Goal: Information Seeking & Learning: Learn about a topic

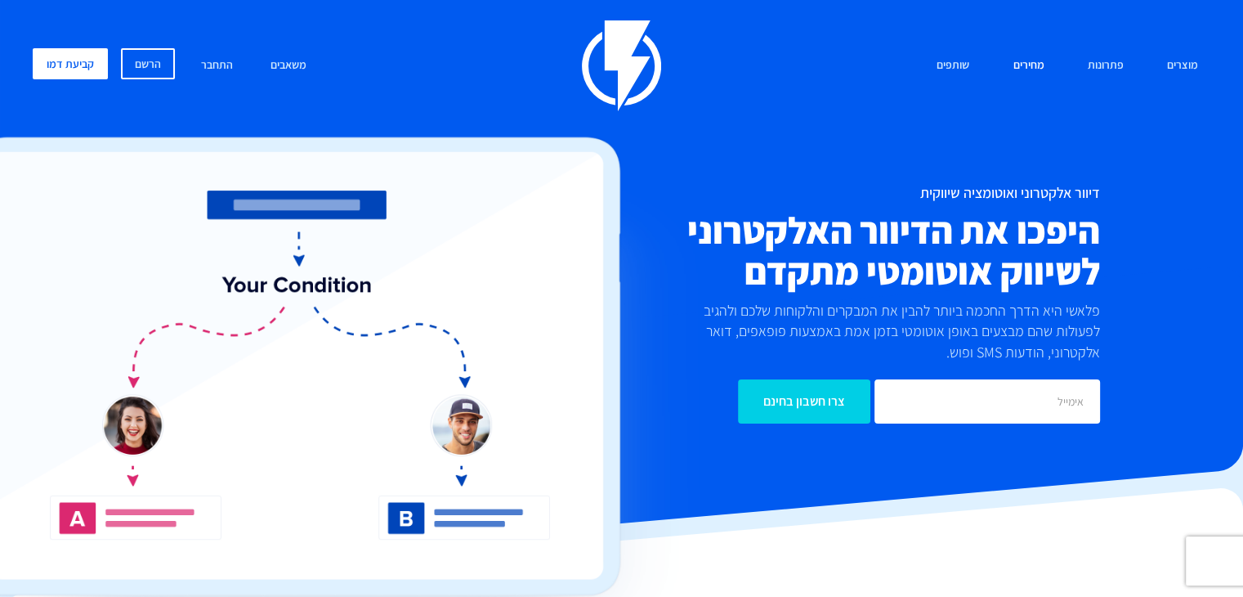
click at [1028, 69] on link "מחירים" at bounding box center [1029, 65] width 56 height 35
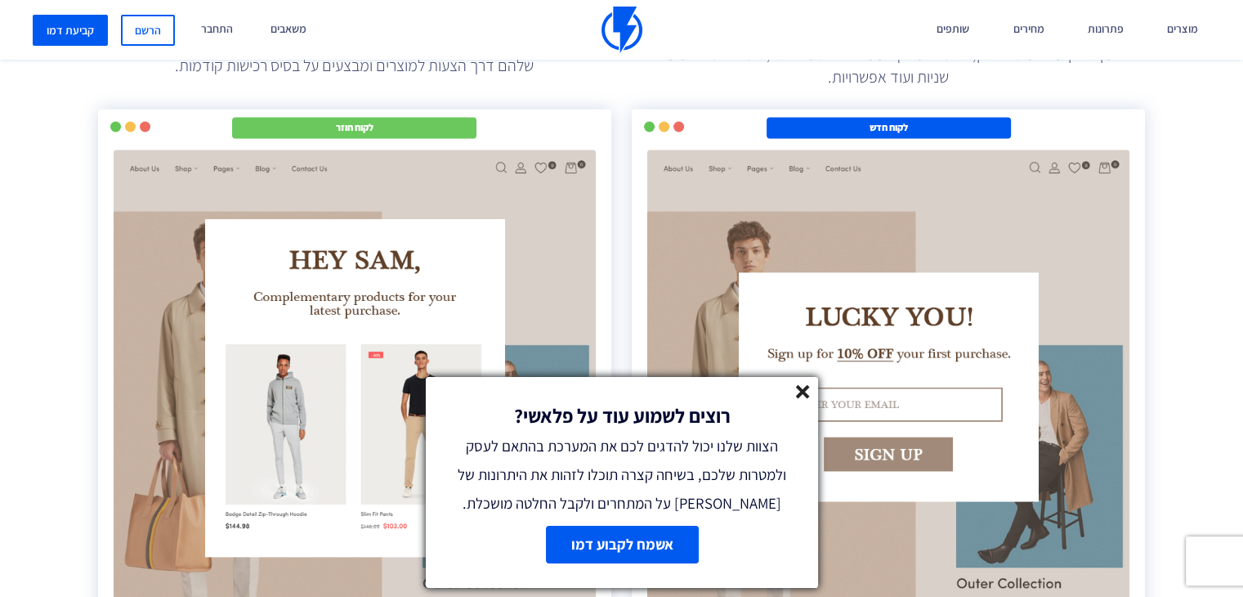
scroll to position [2943, 0]
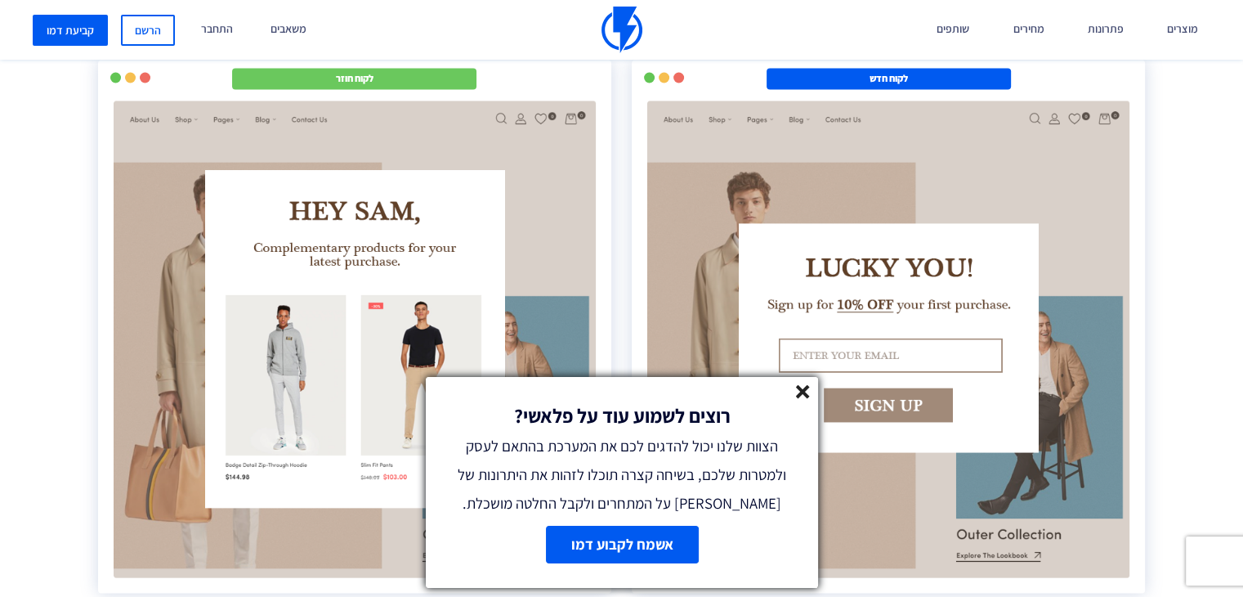
click at [800, 391] on line at bounding box center [802, 391] width 11 height 11
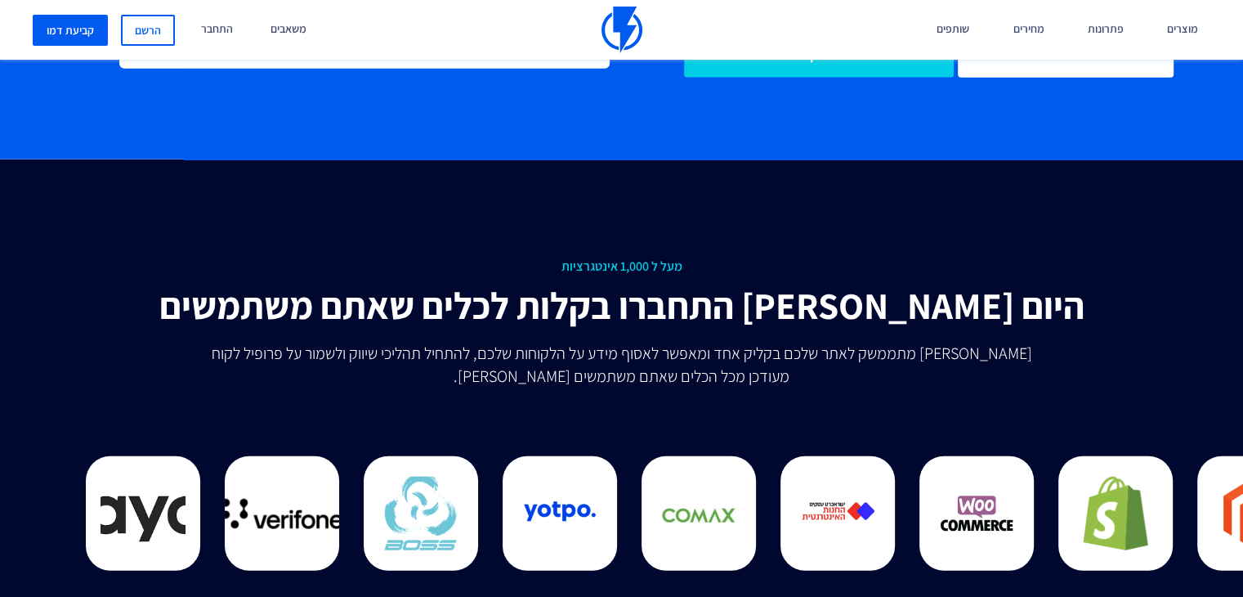
scroll to position [4087, 0]
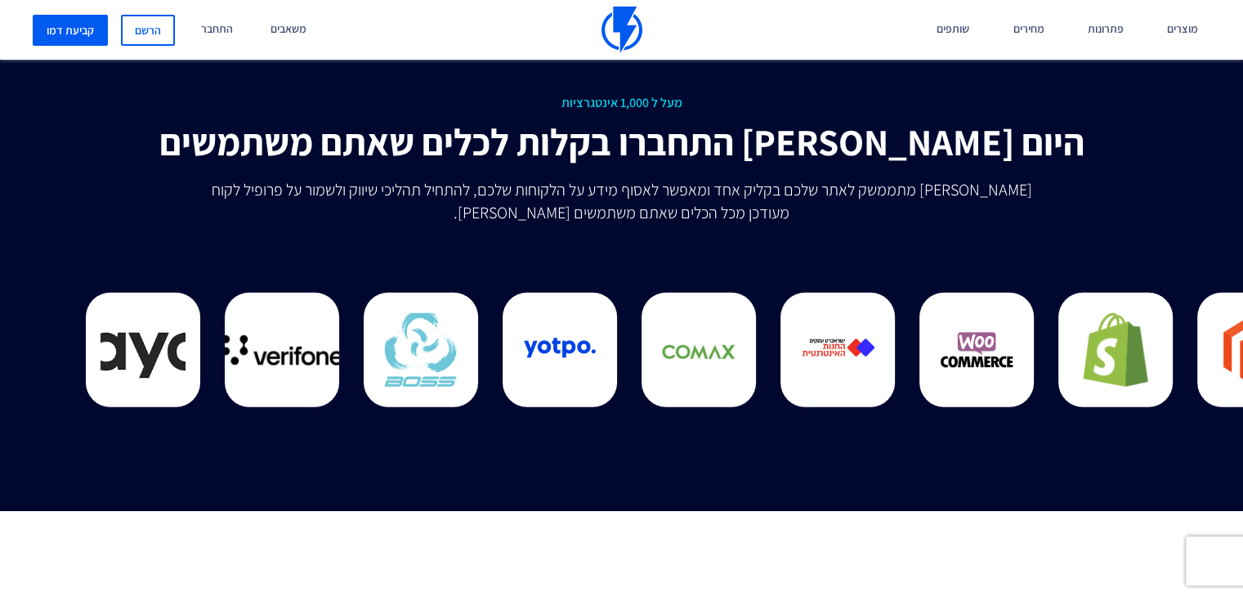
click at [1035, 465] on div "מעל ל 1,000 אינטגרציות התחברו בקלות לכלים שאתם משתמשים בהם היום פלאשי מתממשק לא…" at bounding box center [622, 253] width 1268 height 514
click at [736, 14] on div "מוצרים שיווק אוטומטי הפכו את השיווק לאוטומטי דיוור אלקטרוני שלחו את המסר הנכון …" at bounding box center [621, 30] width 1243 height 60
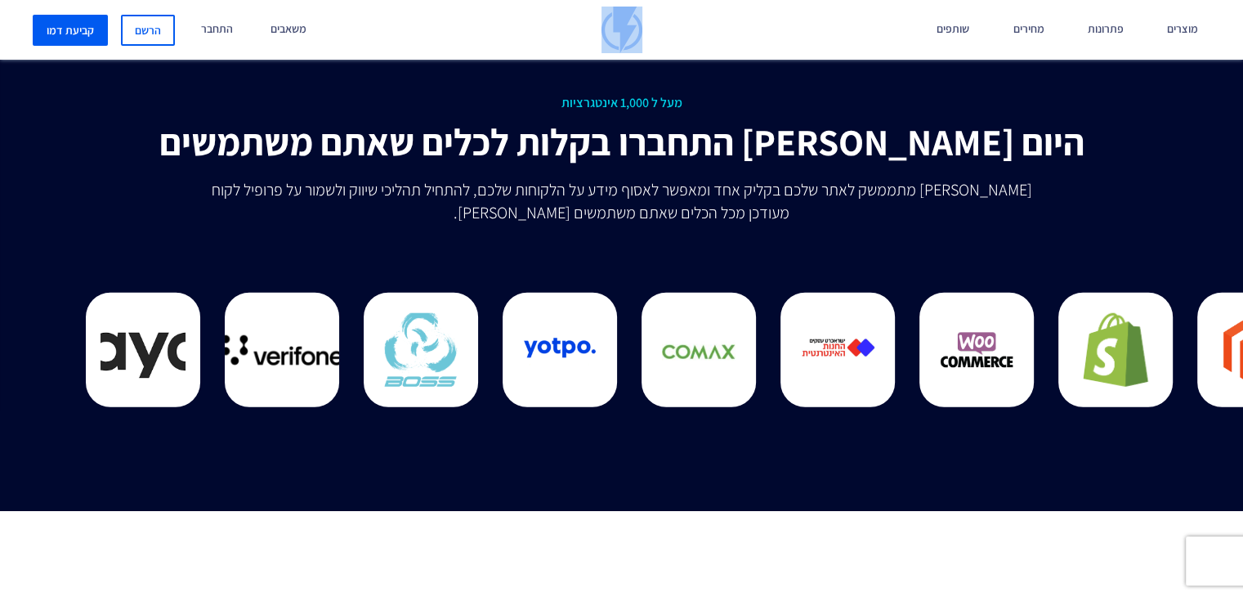
click at [628, 26] on img at bounding box center [622, 30] width 41 height 47
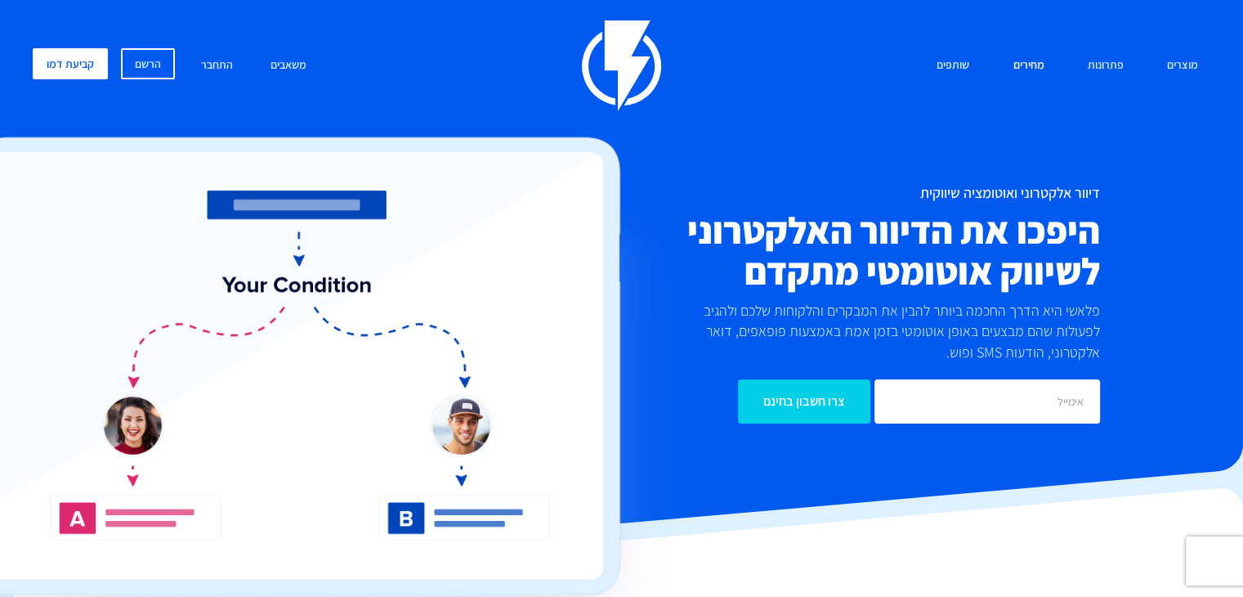
click at [1033, 65] on link "מחירים" at bounding box center [1029, 65] width 56 height 35
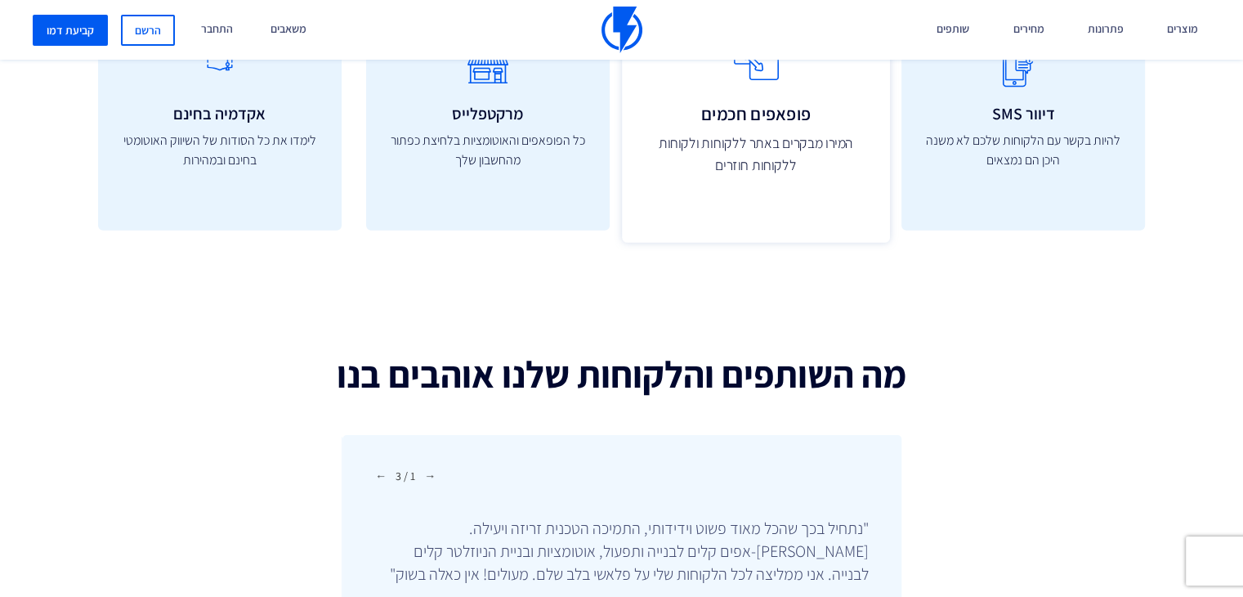
scroll to position [4987, 0]
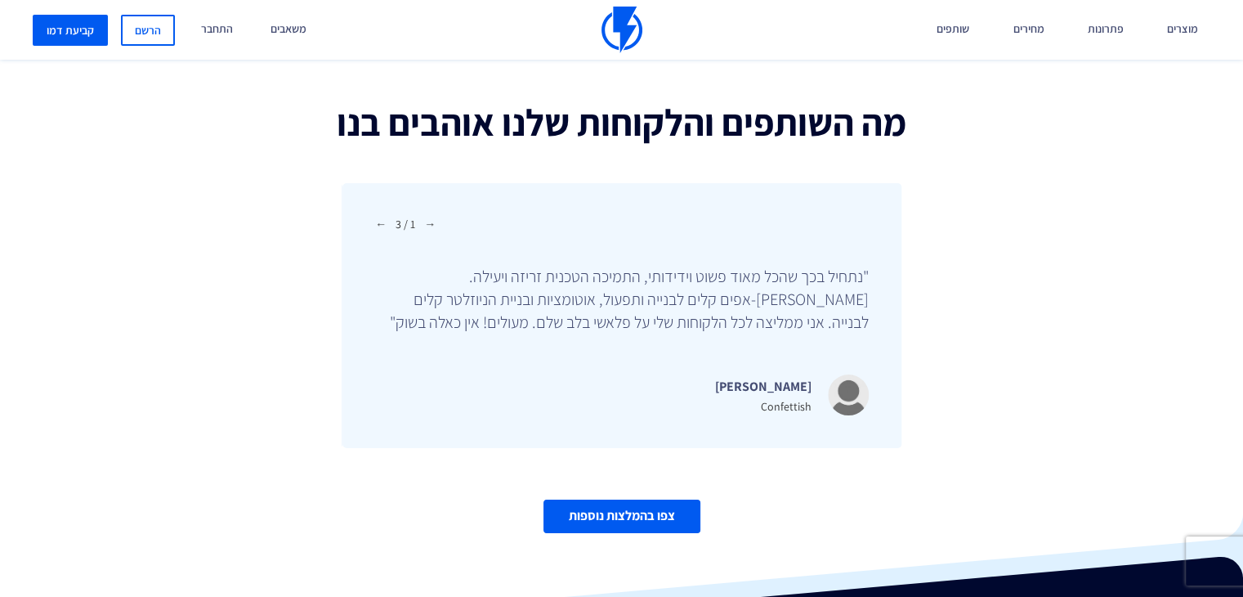
click at [643, 508] on link "צפו בהמלצות נוספות" at bounding box center [622, 516] width 157 height 34
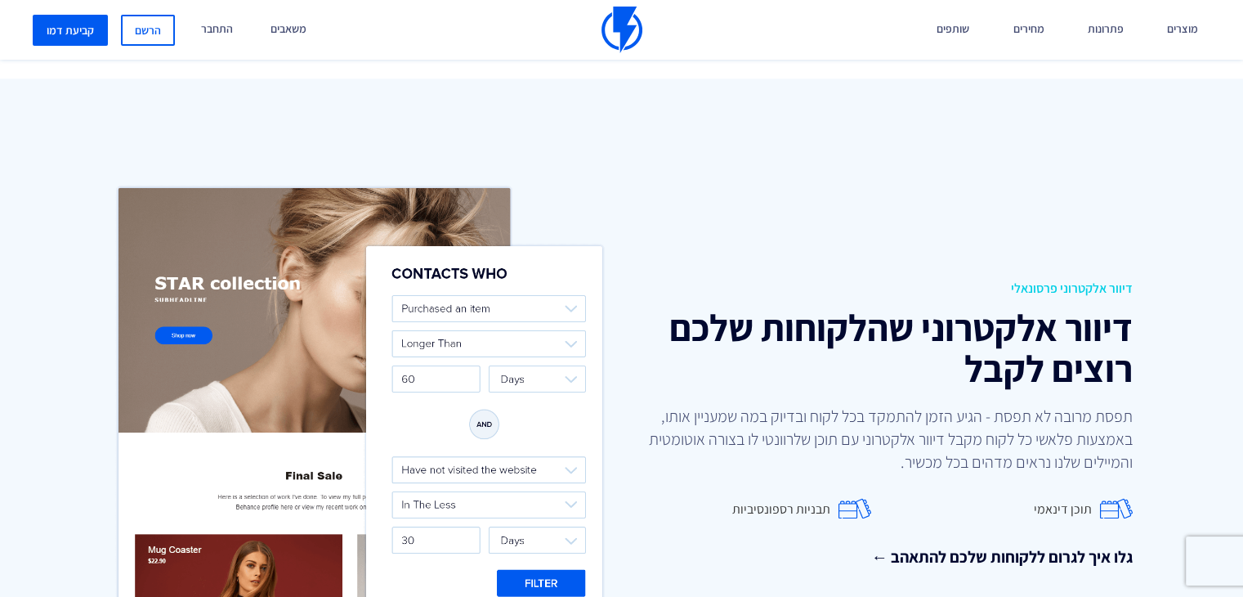
scroll to position [2452, 0]
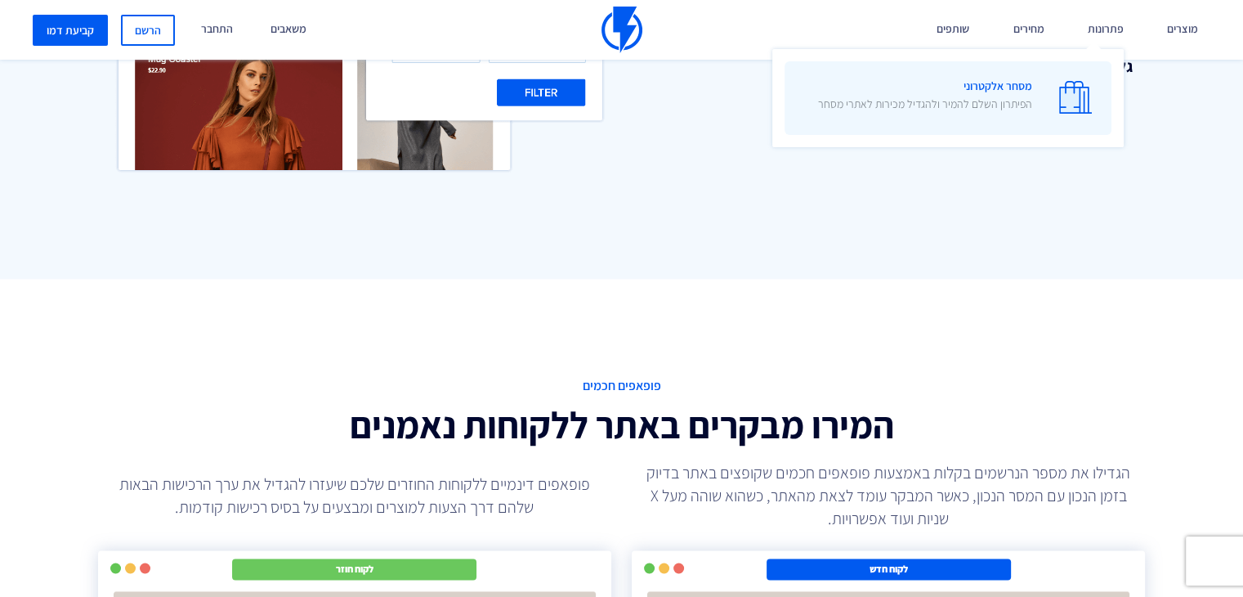
click at [1065, 89] on img at bounding box center [1075, 97] width 33 height 33
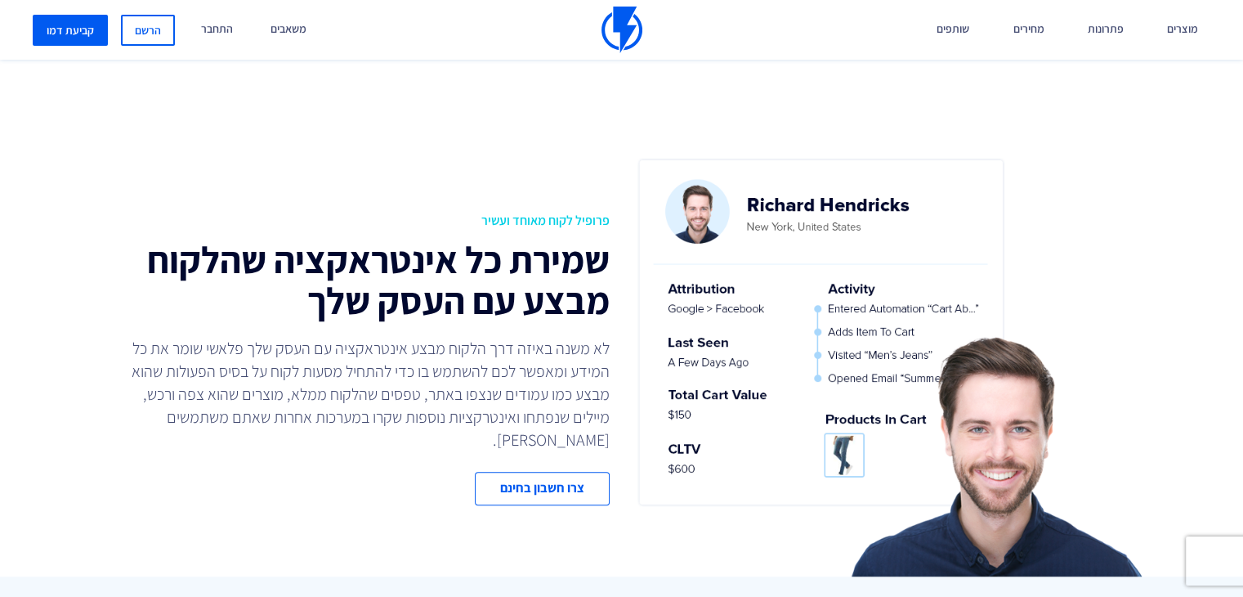
scroll to position [1063, 0]
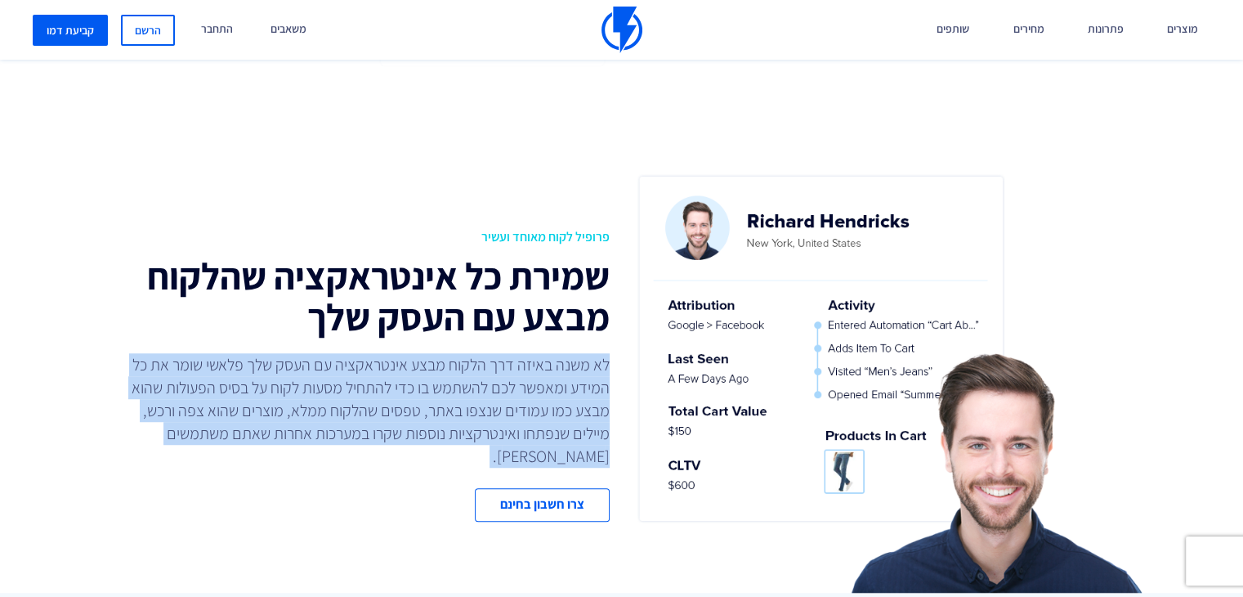
drag, startPoint x: 609, startPoint y: 369, endPoint x: 117, endPoint y: 458, distance: 500.1
click at [117, 458] on div "פרופיל לקוח מאוחד ועשיר שמירת כל אינטראקציה שהלקוח מבצע עם העסק שלך לא משנה באי…" at bounding box center [354, 374] width 536 height 293
click at [249, 516] on div "פרופיל לקוח מאוחד ועשיר שמירת כל אינטראקציה שהלקוח מבצע עם העסק שלך לא משנה באי…" at bounding box center [622, 380] width 1268 height 424
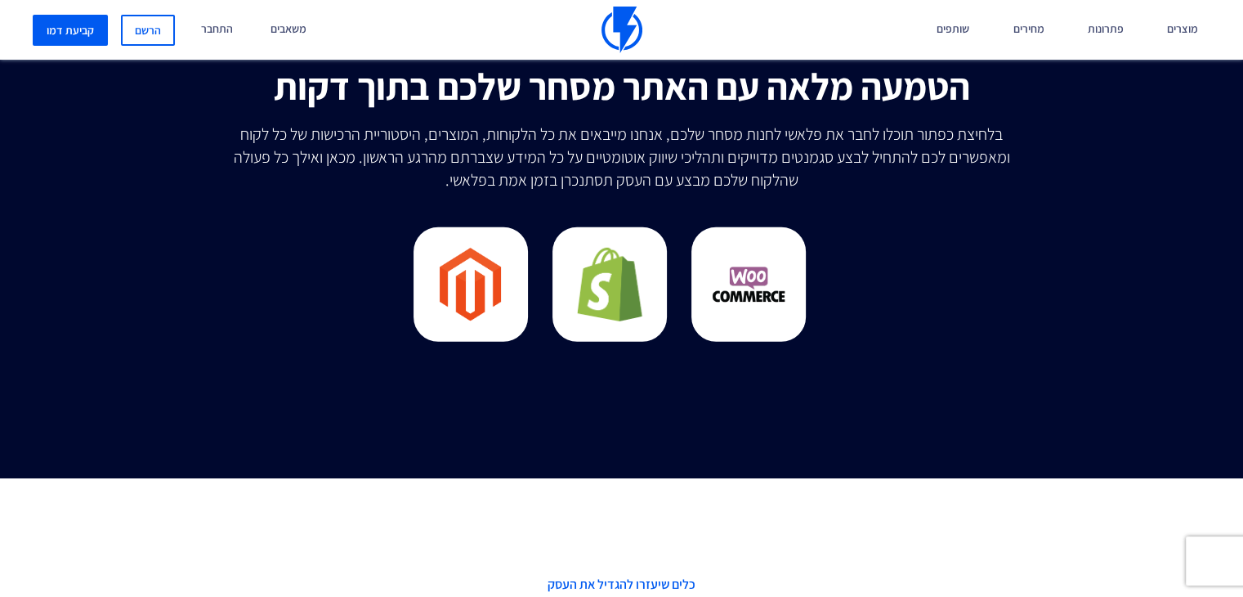
scroll to position [4823, 0]
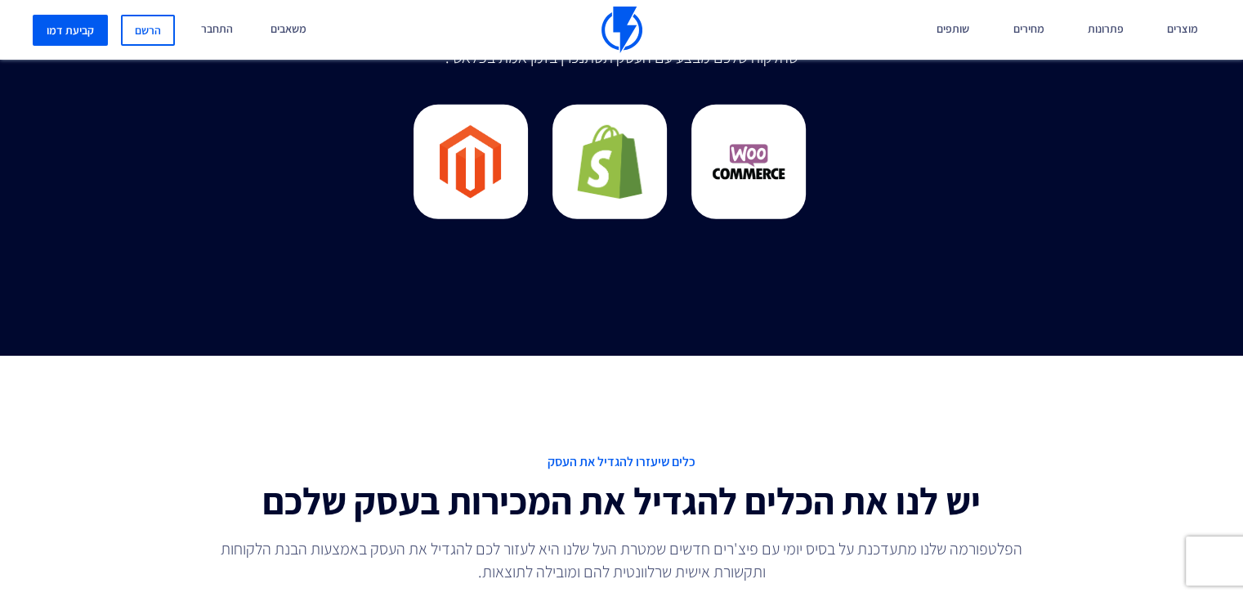
click at [968, 237] on div at bounding box center [621, 174] width 1023 height 163
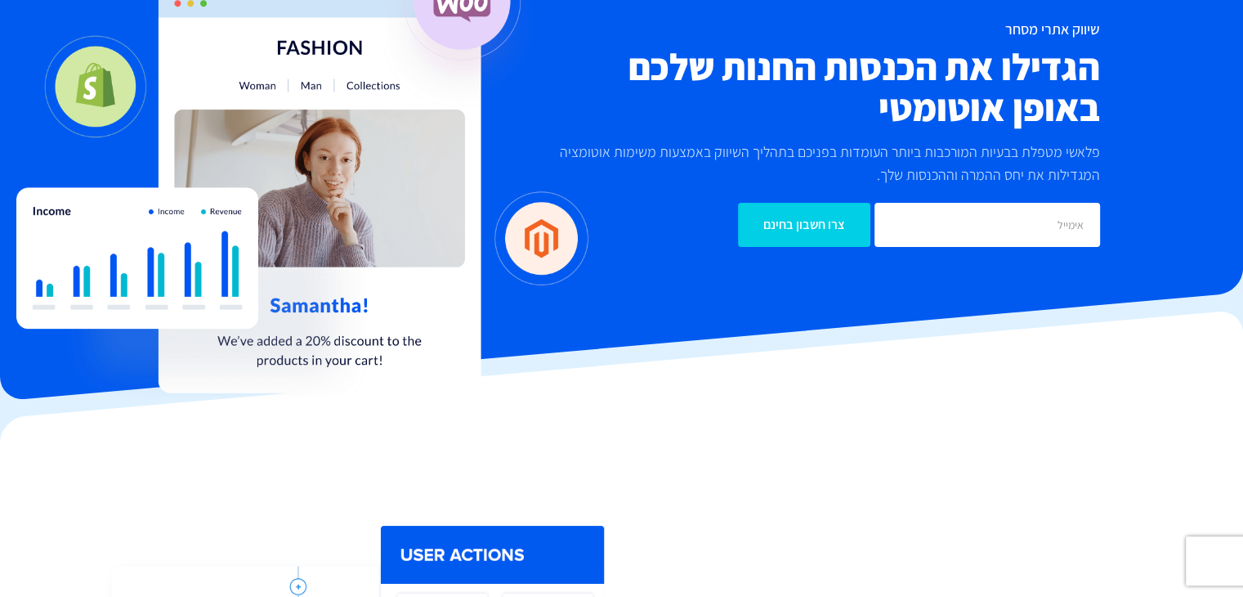
scroll to position [163, 0]
drag, startPoint x: 0, startPoint y: 221, endPoint x: 255, endPoint y: 163, distance: 261.4
